Goal: Information Seeking & Learning: Learn about a topic

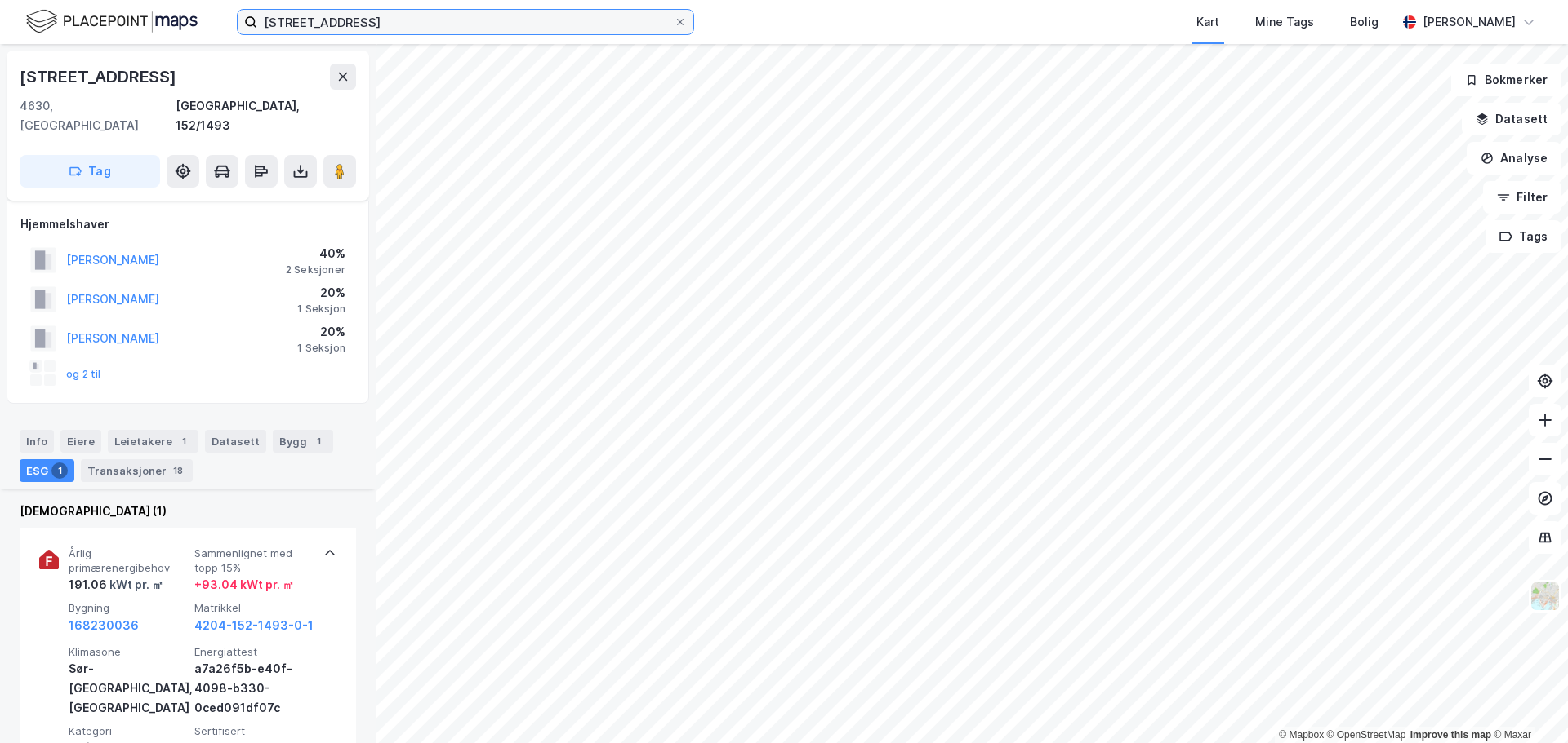
scroll to position [408, 0]
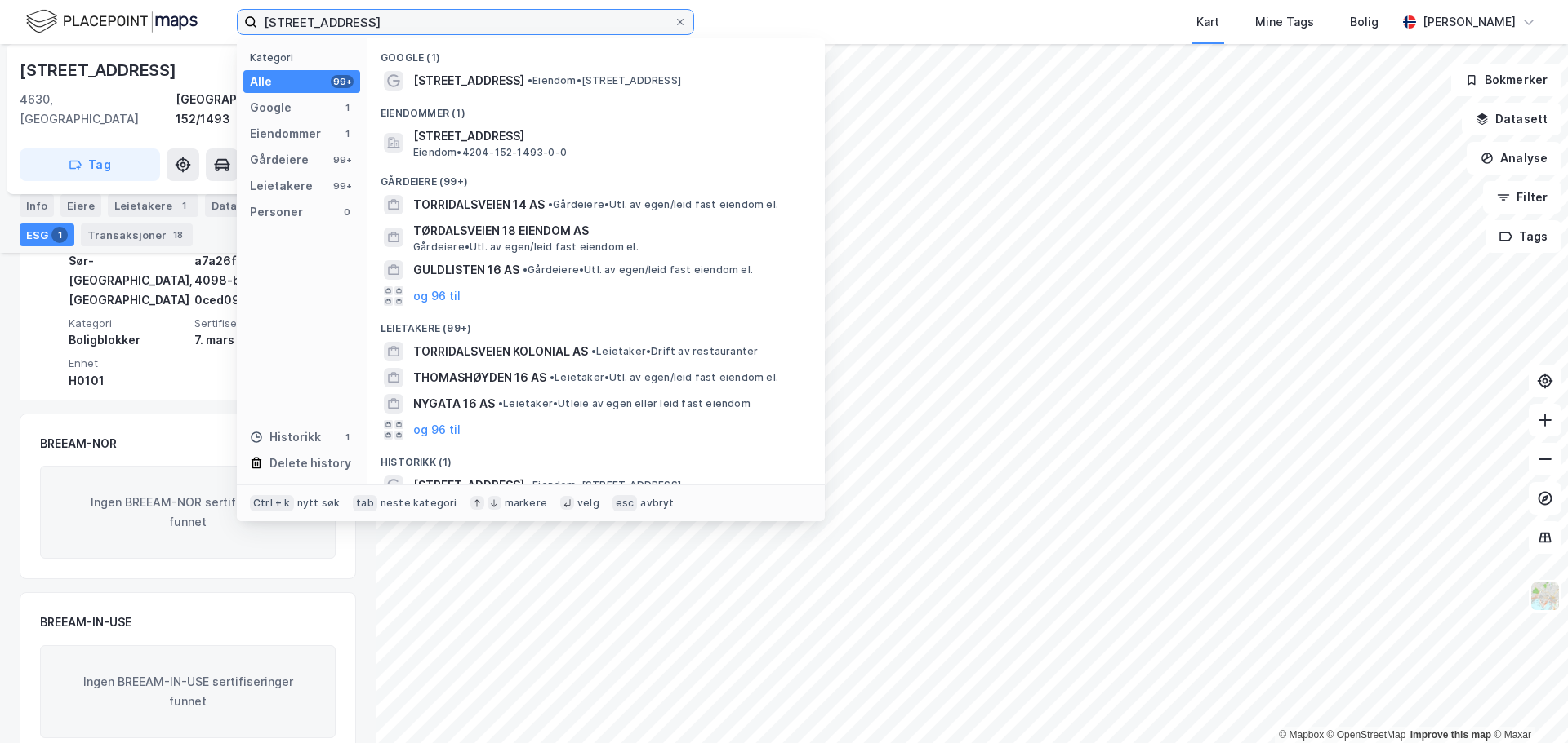
drag, startPoint x: 371, startPoint y: 22, endPoint x: 233, endPoint y: 13, distance: 138.3
click at [233, 13] on div "[STREET_ADDRESS] Kategori Alle 99+ Google 1 Eiendommer 1 Gårdeiere 99+ Leietake…" at bounding box center [784, 22] width 1568 height 44
paste input "[PERSON_NAME]"
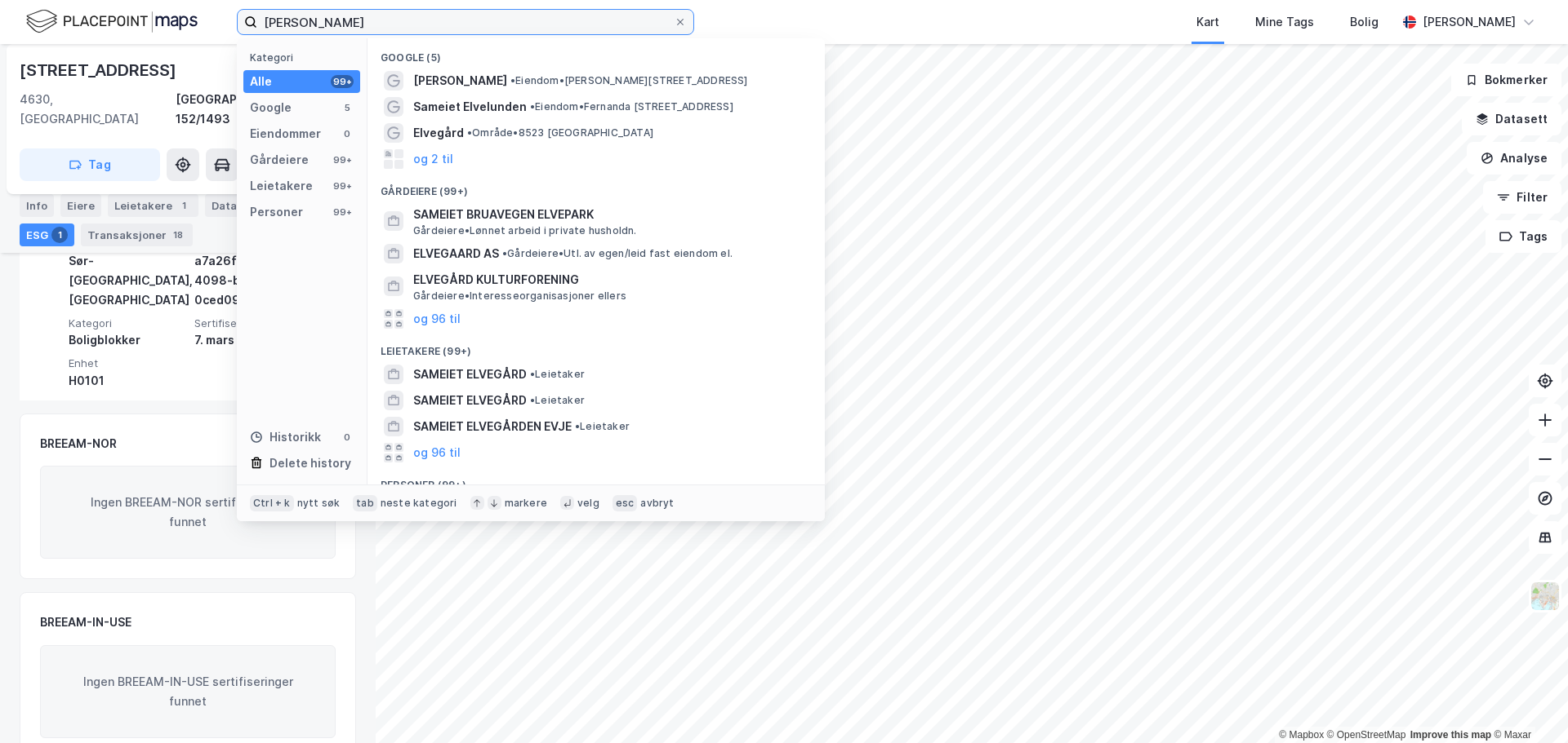
click at [433, 21] on input "[PERSON_NAME]" at bounding box center [465, 22] width 417 height 24
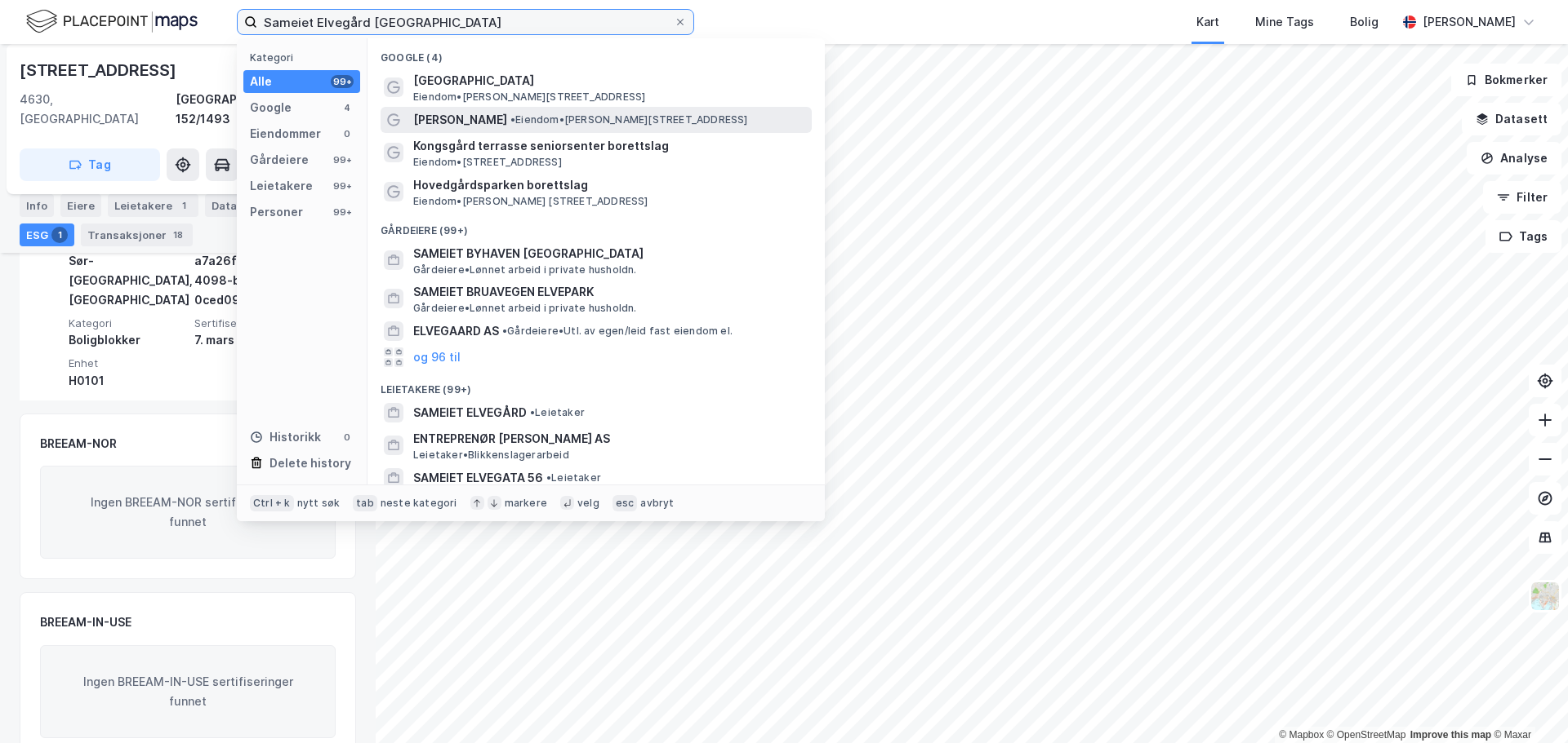
type input "Sameiet Elvegård [GEOGRAPHIC_DATA]"
click at [507, 119] on span "[PERSON_NAME]" at bounding box center [460, 119] width 94 height 19
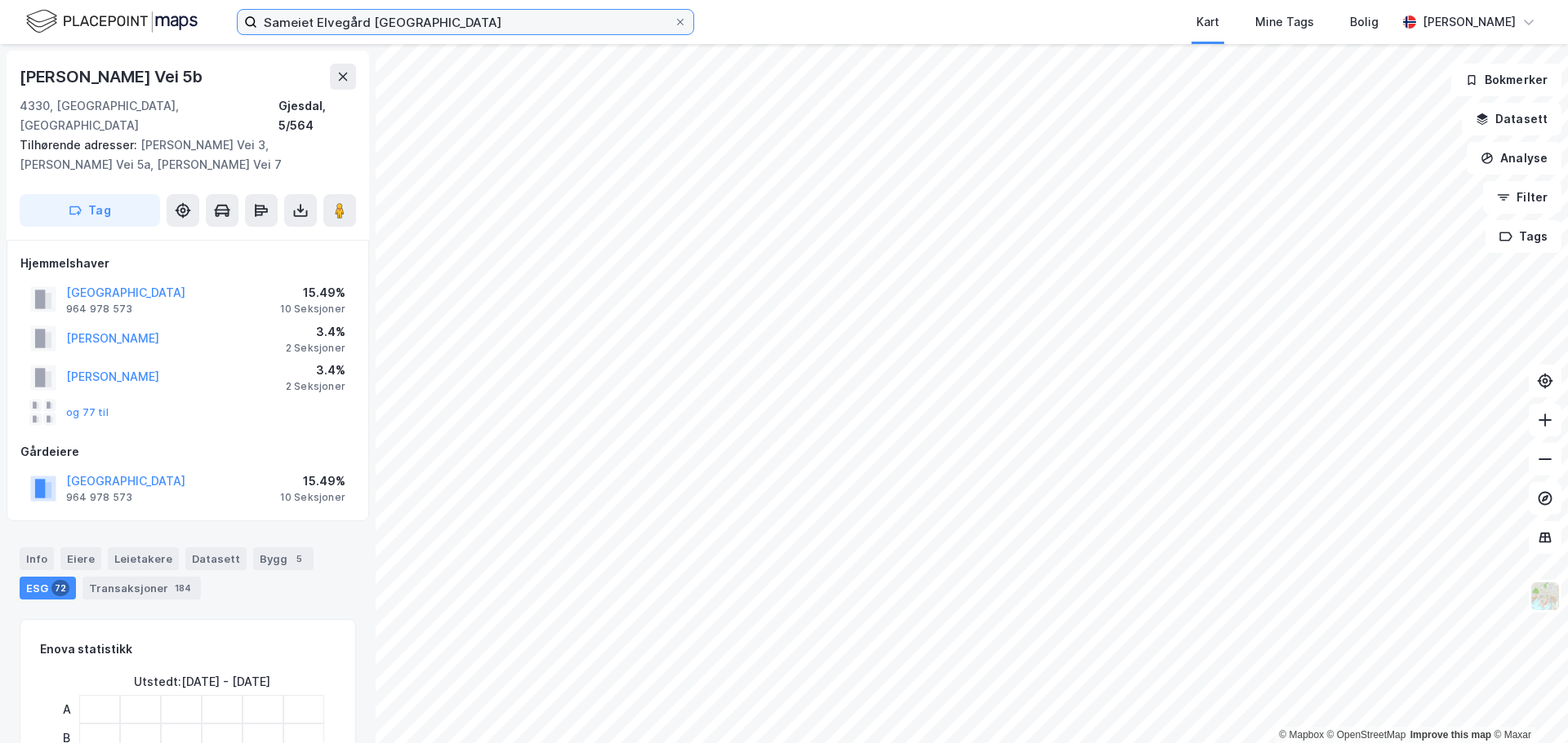
click at [495, 28] on input "Sameiet Elvegård [GEOGRAPHIC_DATA]" at bounding box center [465, 22] width 417 height 24
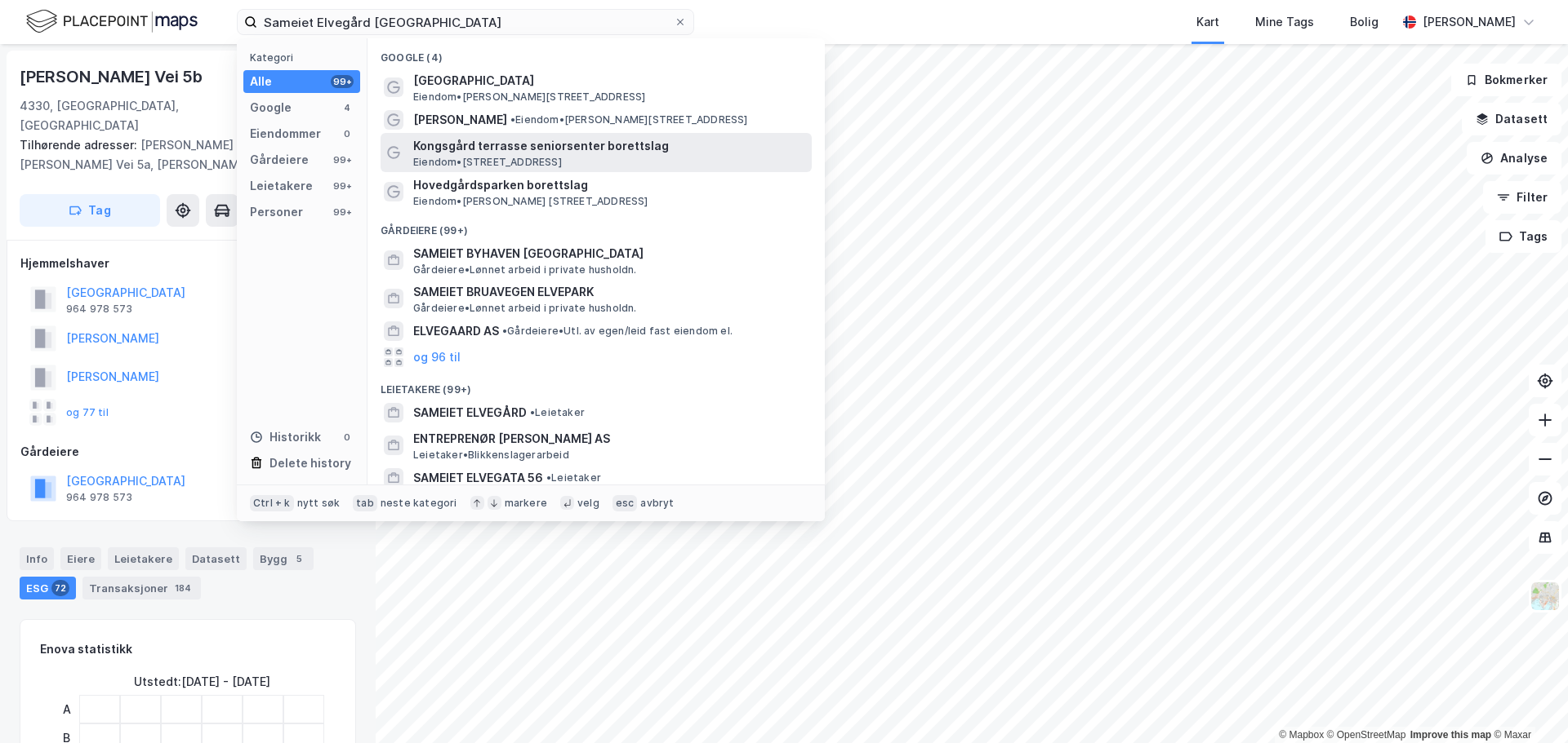
click at [510, 149] on span "Kongsgård terrasse seniorsenter borettslag" at bounding box center [609, 145] width 392 height 19
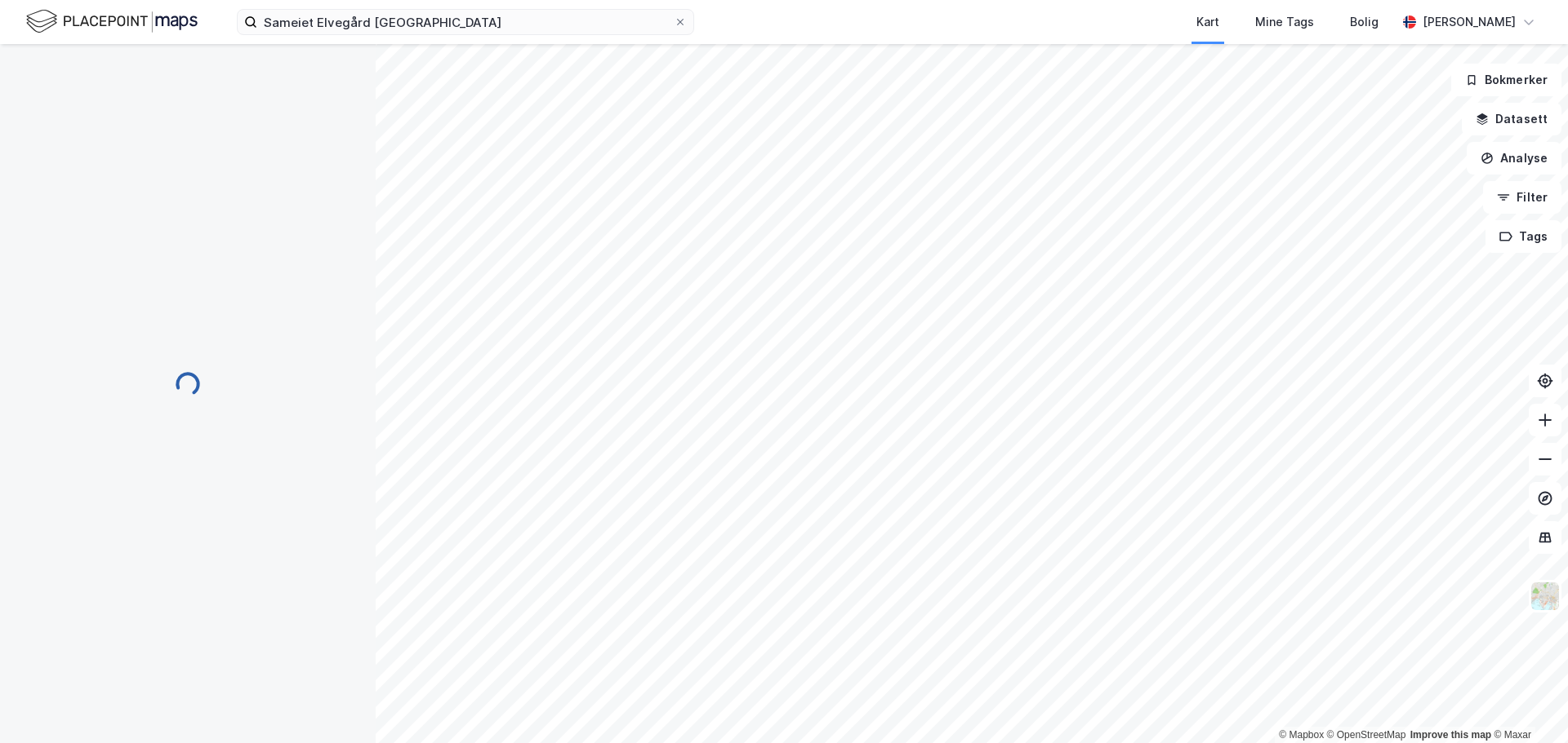
scroll to position [10, 0]
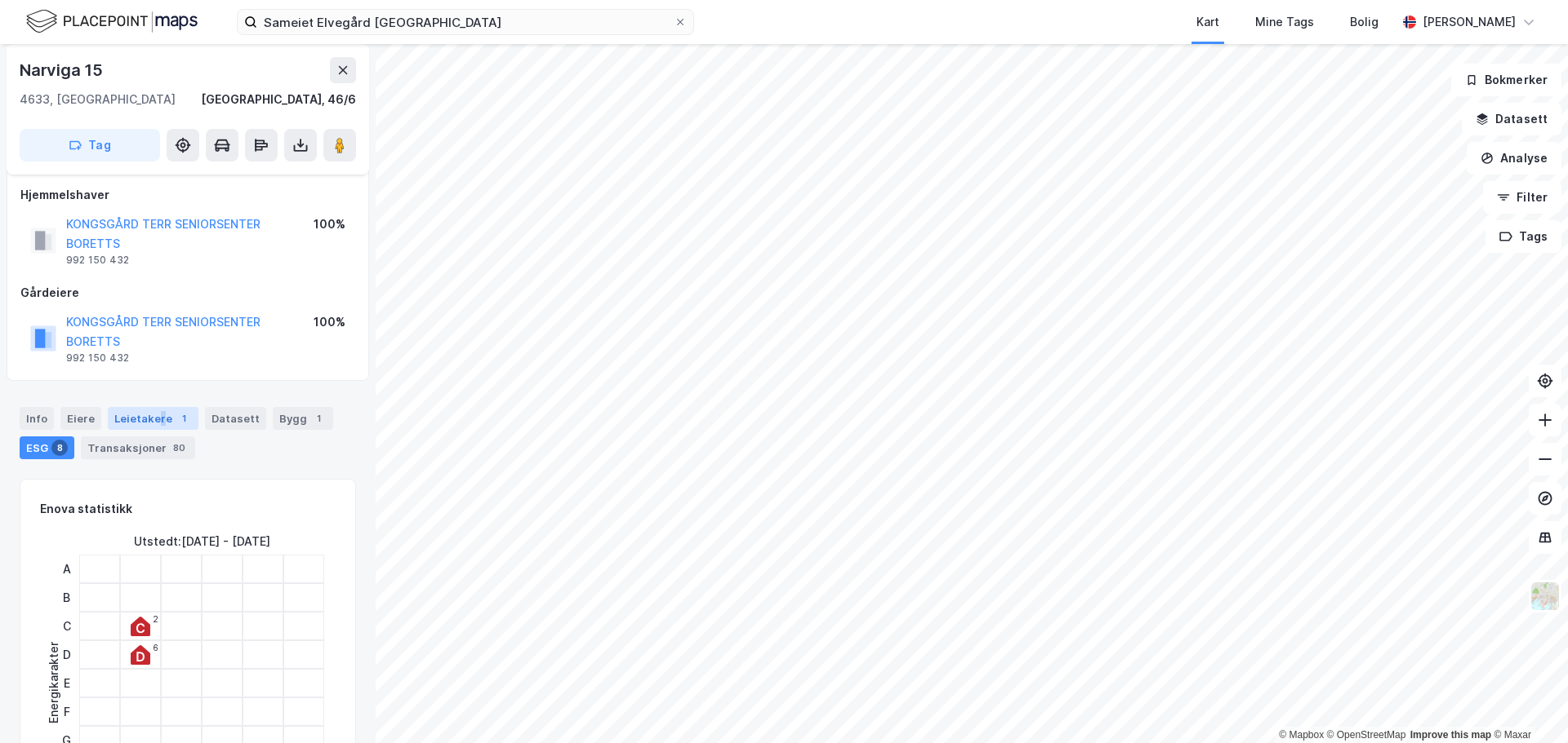
click at [156, 422] on div "Leietakere 1" at bounding box center [153, 418] width 91 height 23
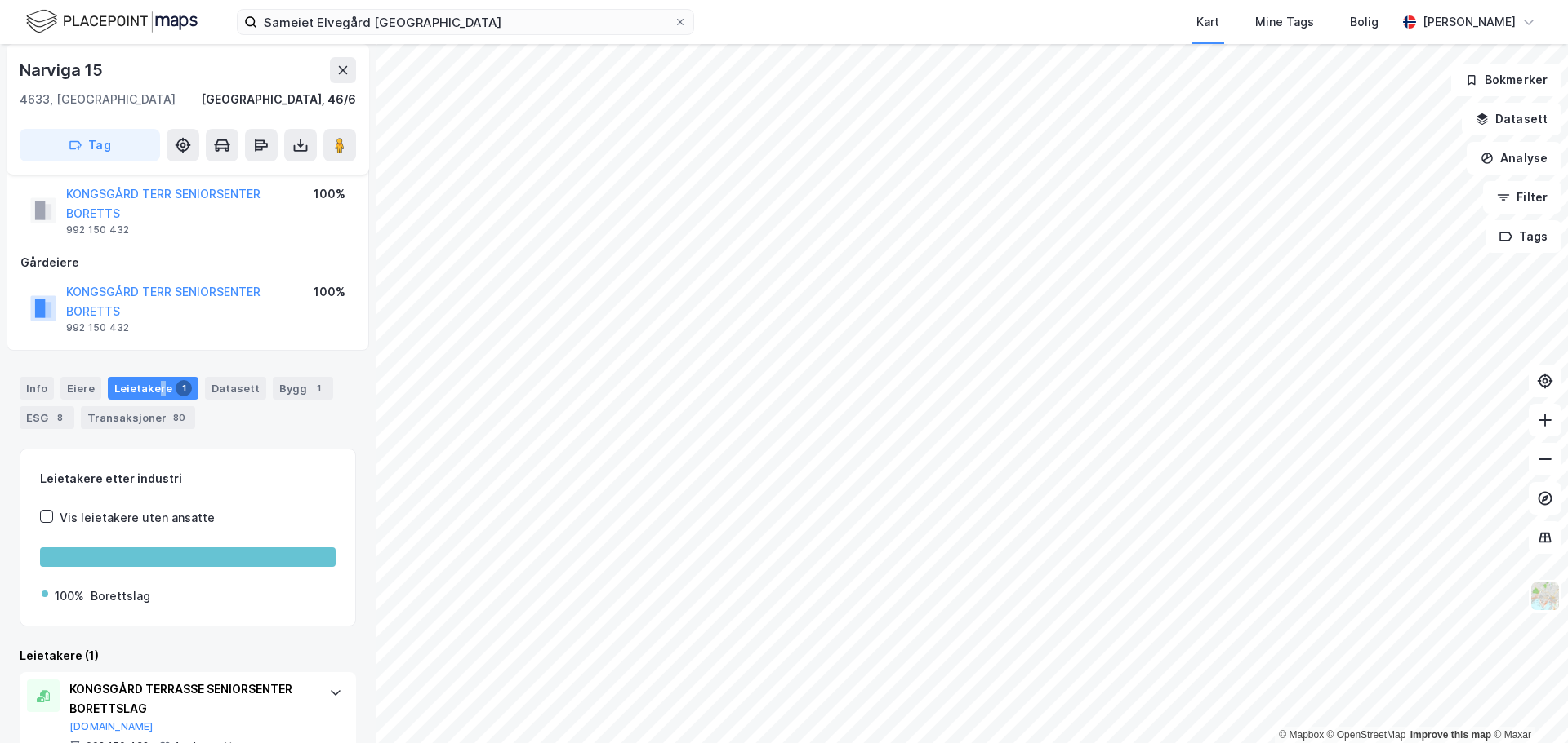
scroll to position [15, 0]
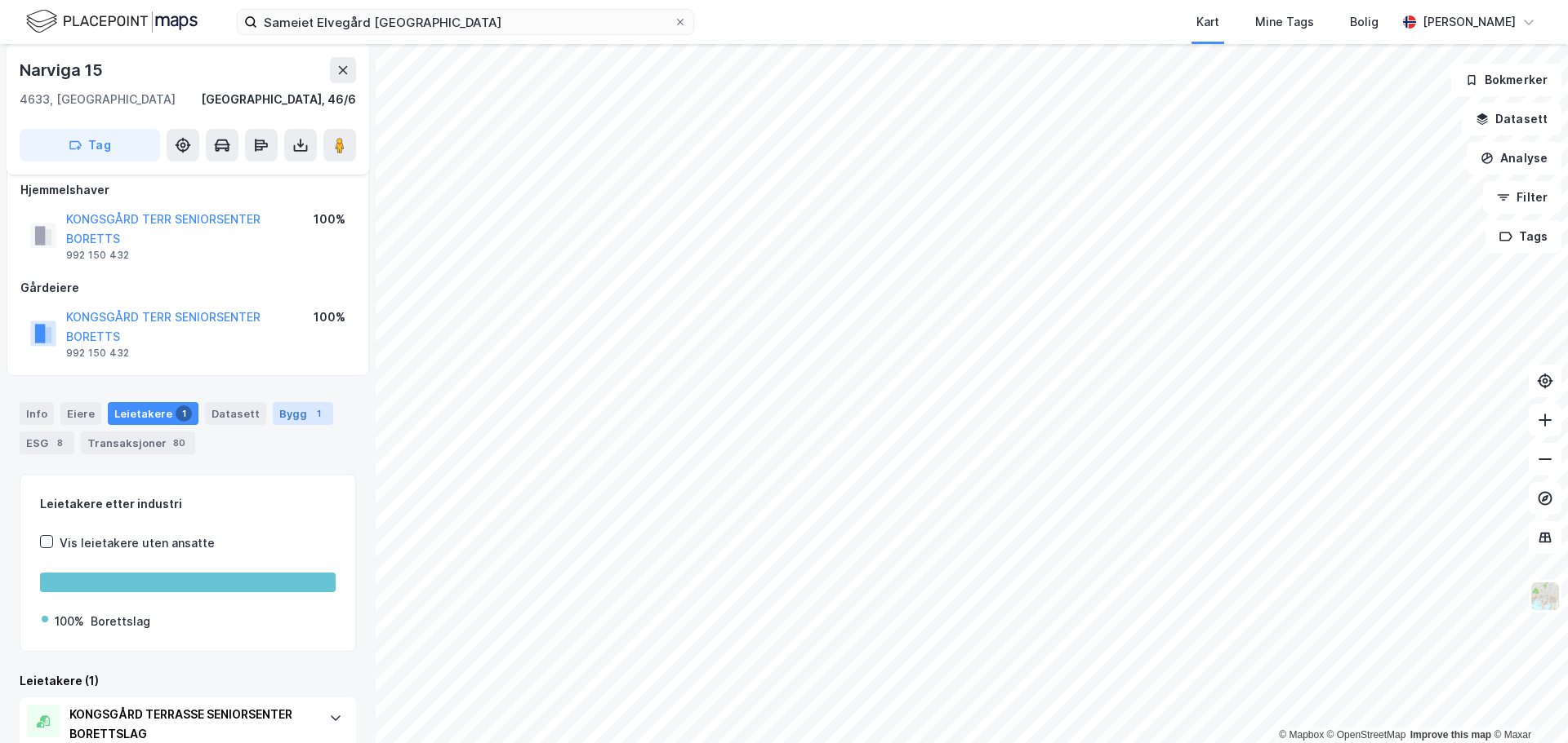
click at [273, 412] on div "Bygg 1" at bounding box center [302, 414] width 60 height 23
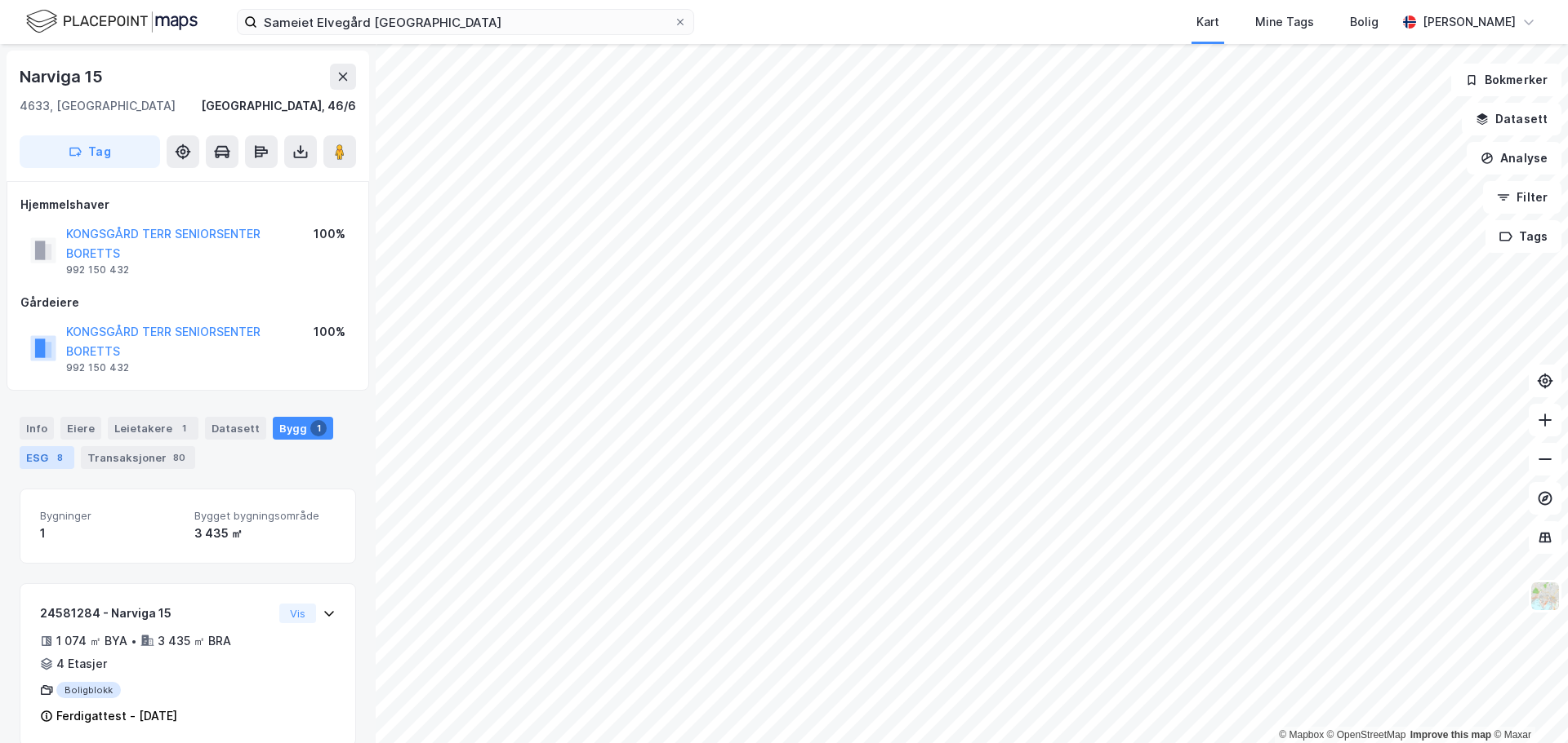
click at [51, 456] on div "8" at bounding box center [59, 457] width 17 height 17
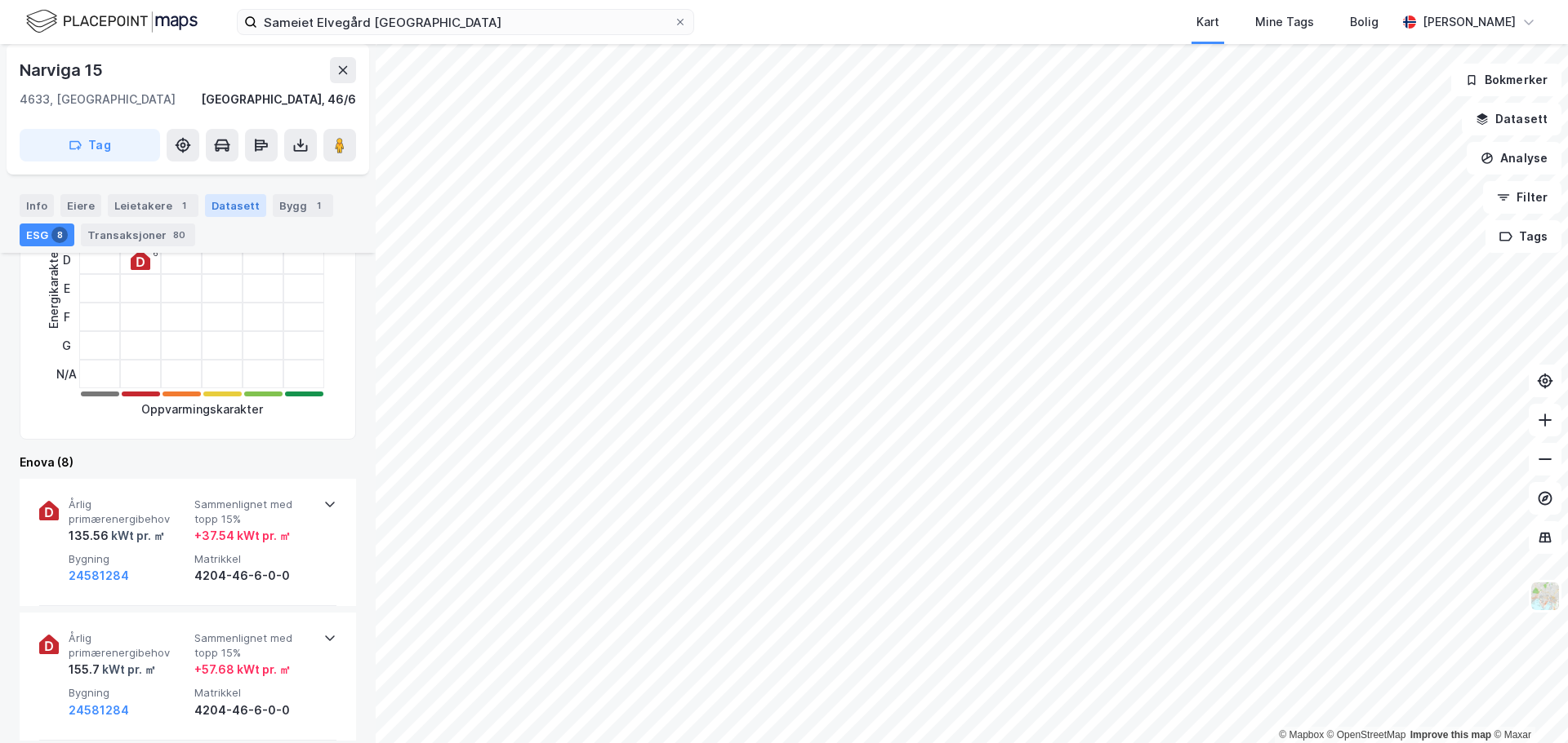
scroll to position [490, 0]
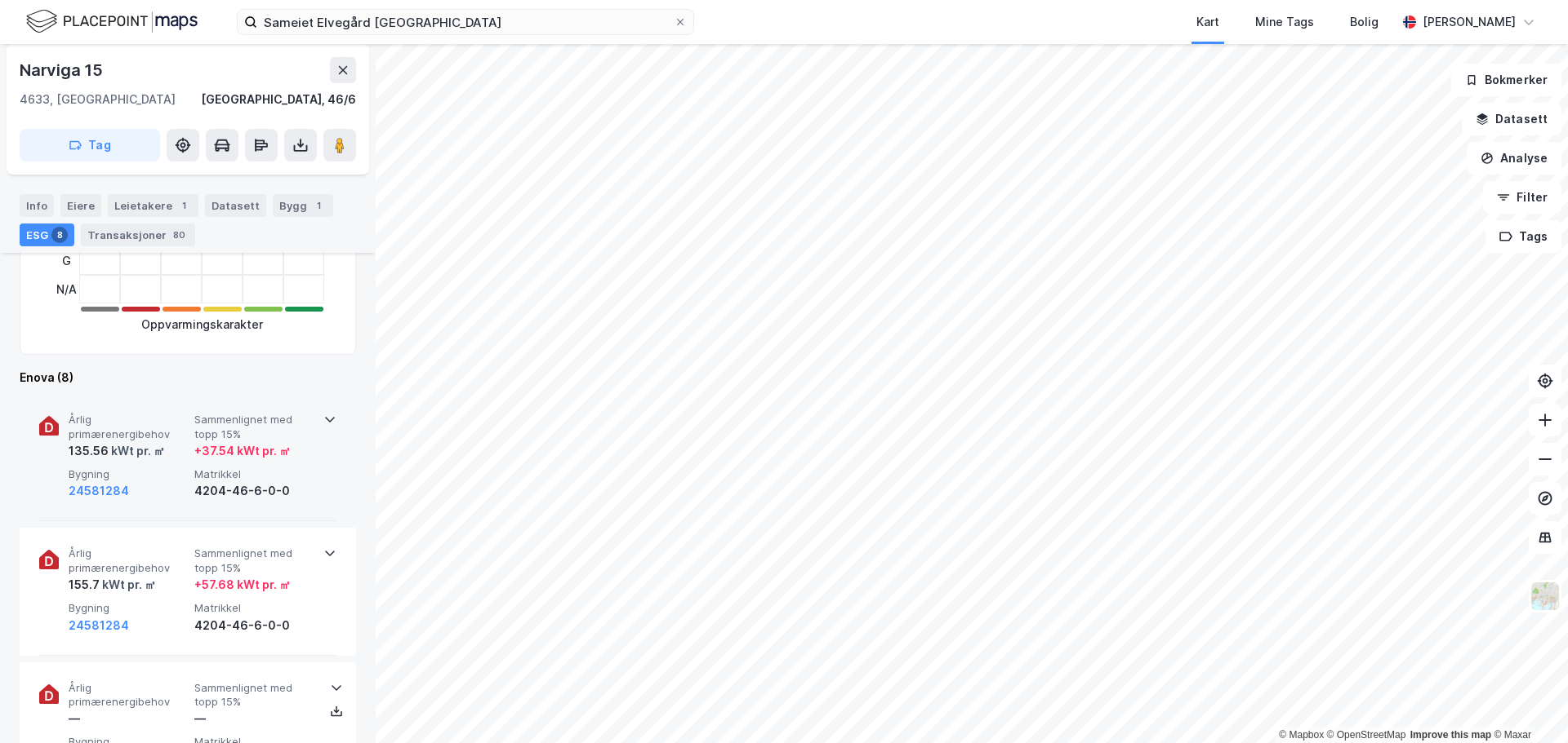
click at [252, 446] on div "+ 37.54 kWt pr. ㎡" at bounding box center [242, 451] width 97 height 19
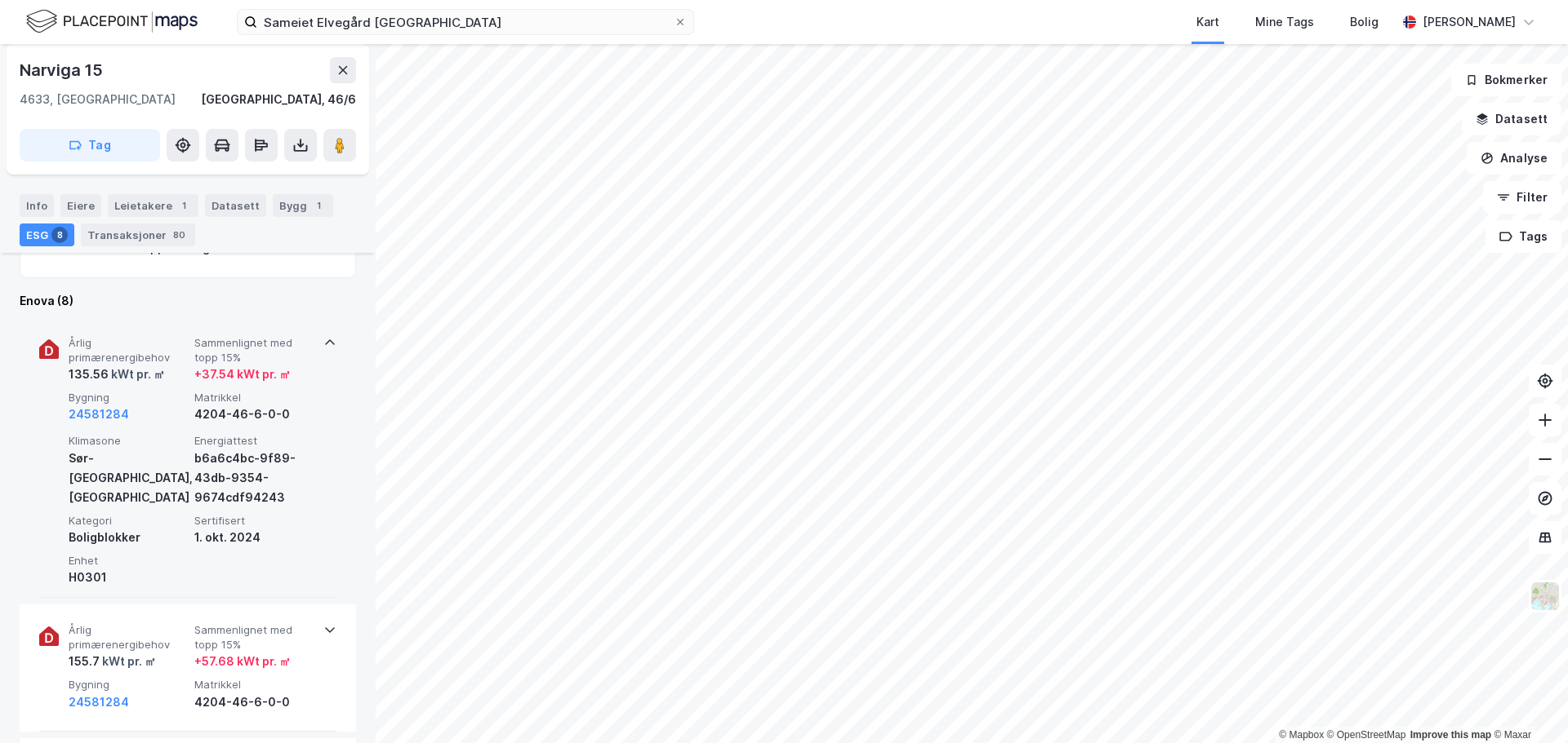
scroll to position [816, 0]
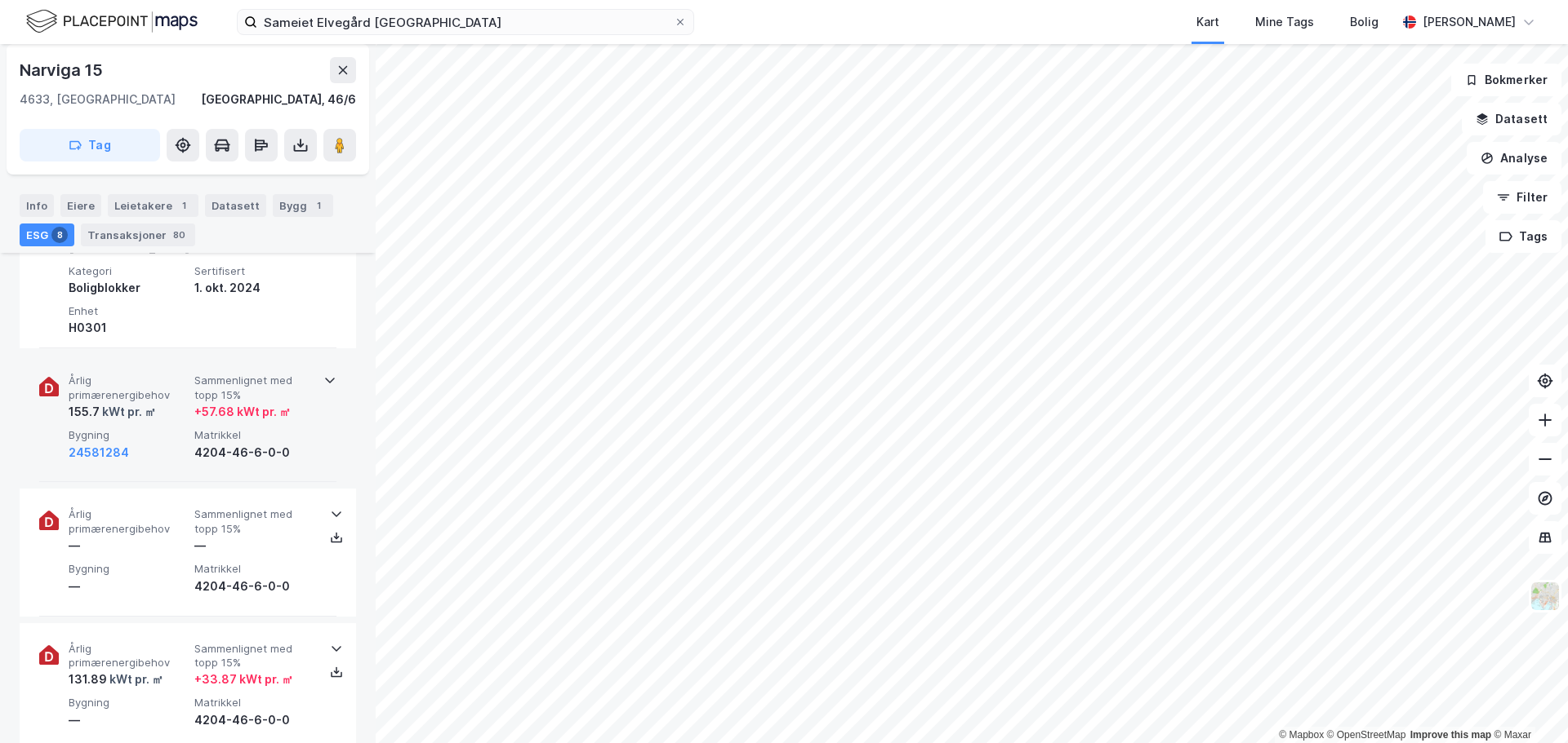
click at [308, 405] on div "Årlig primærenergibehov 155.7 kWt pr. ㎡ Sammenlignet med topp 15% + 57.68 kWt p…" at bounding box center [187, 419] width 297 height 127
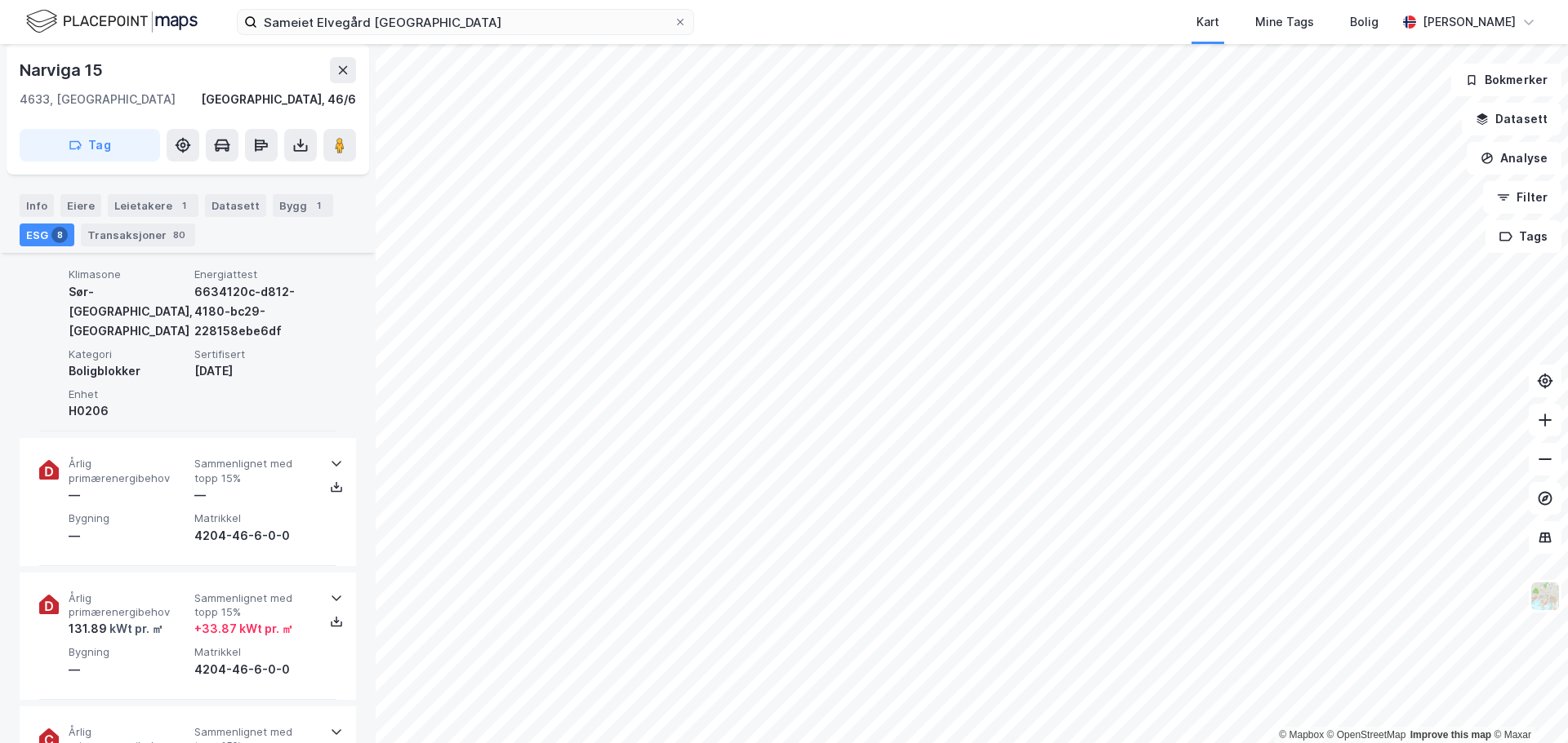
scroll to position [1061, 0]
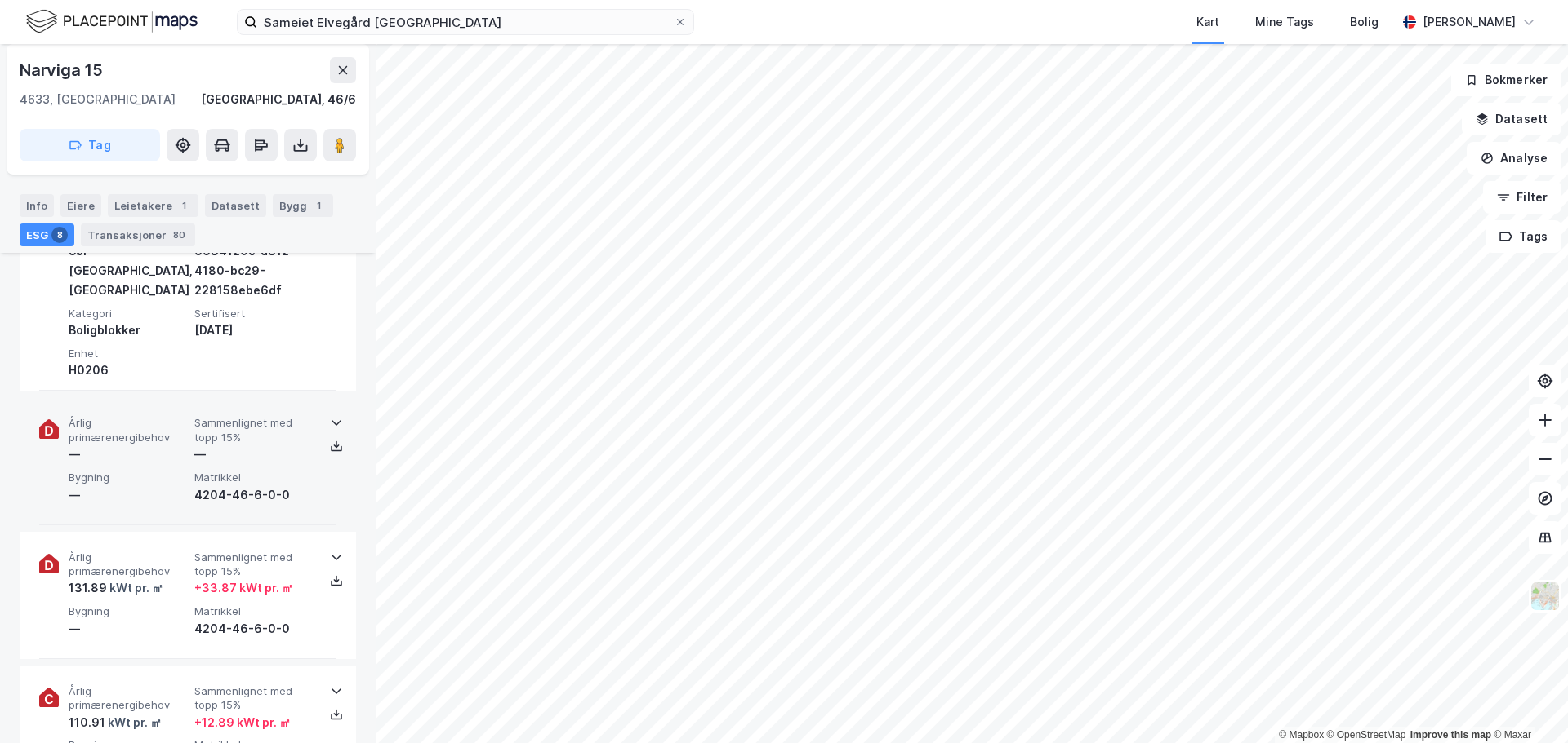
click at [310, 417] on div "Årlig primærenergibehov — Sammenlignet med topp 15% — Bygning — Matrikkel 4204-…" at bounding box center [187, 461] width 297 height 127
